Goal: Register for event/course

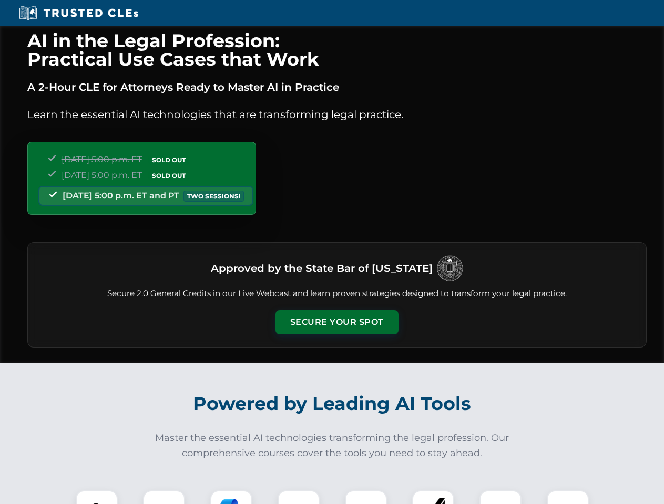
click at [336, 323] on button "Secure Your Spot" at bounding box center [336, 323] width 123 height 24
click at [97, 498] on img at bounding box center [96, 512] width 30 height 30
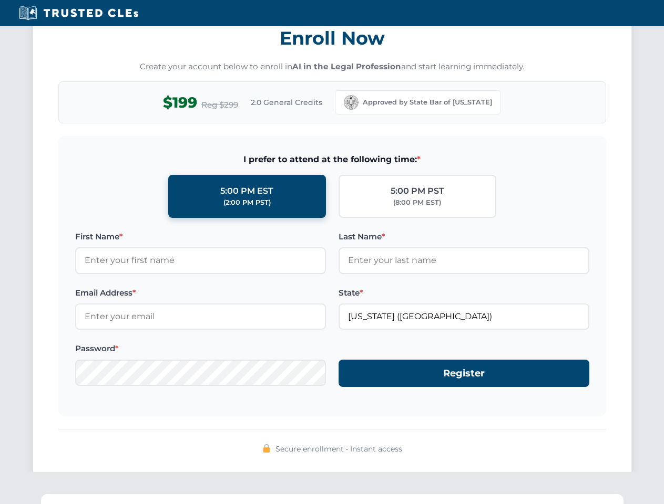
scroll to position [1031, 0]
